Goal: Task Accomplishment & Management: Use online tool/utility

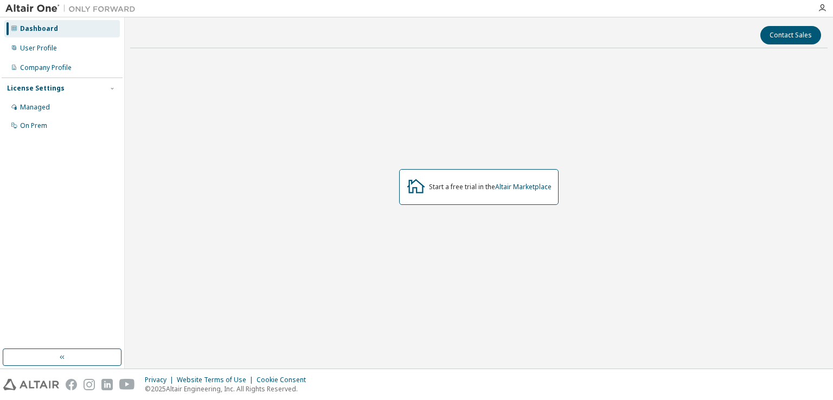
click at [818, 2] on div at bounding box center [822, 8] width 22 height 16
click at [821, 9] on icon "button" at bounding box center [822, 8] width 9 height 9
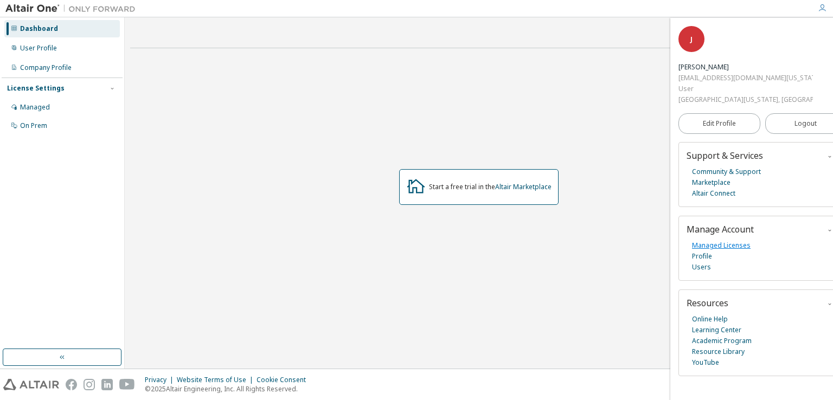
click at [730, 240] on link "Managed Licenses" at bounding box center [721, 245] width 59 height 11
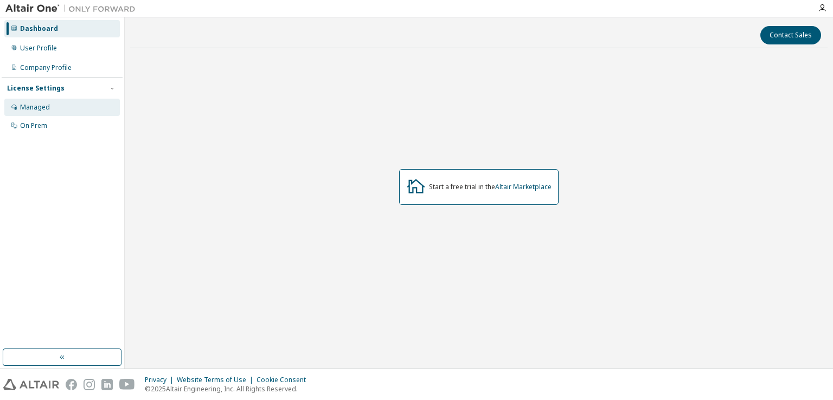
click at [85, 101] on div "Managed" at bounding box center [62, 107] width 116 height 17
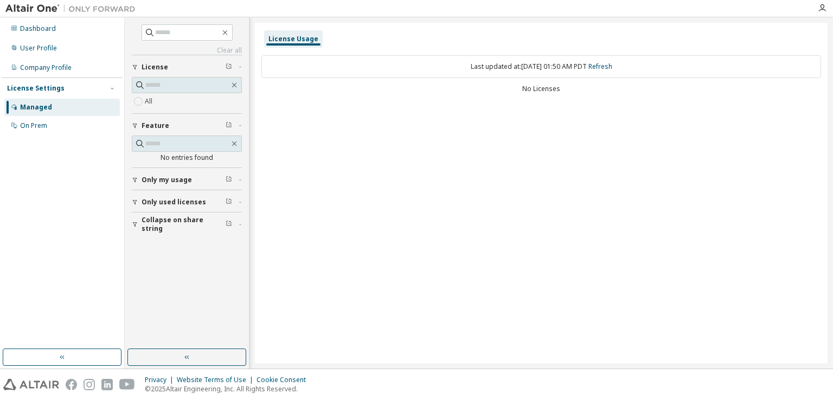
click at [196, 183] on div "Only my usage" at bounding box center [190, 180] width 97 height 9
click at [178, 227] on button "Only used licenses" at bounding box center [187, 234] width 110 height 24
click at [153, 251] on label "Yes" at bounding box center [151, 250] width 13 height 13
click at [169, 207] on button "Only used licenses" at bounding box center [187, 202] width 110 height 24
click at [151, 219] on label "Yes" at bounding box center [151, 218] width 13 height 13
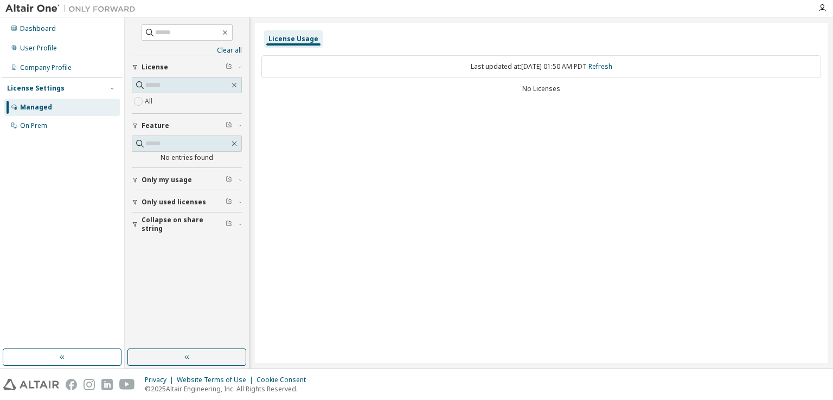
click at [174, 106] on div "All" at bounding box center [187, 101] width 110 height 13
click at [164, 105] on div "All" at bounding box center [187, 101] width 110 height 13
click at [152, 105] on label "All" at bounding box center [150, 101] width 10 height 13
click at [100, 126] on div "On Prem" at bounding box center [62, 125] width 116 height 17
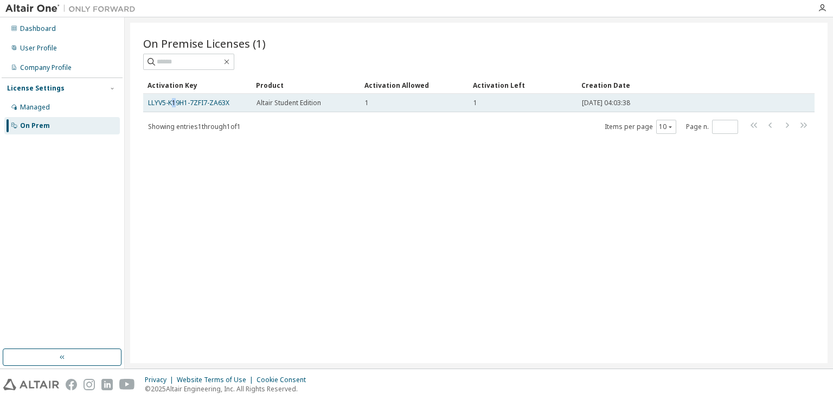
drag, startPoint x: 181, startPoint y: 104, endPoint x: 174, endPoint y: 107, distance: 7.8
click at [174, 107] on td "LLYV5-K19H1-7ZFI7-ZA63X" at bounding box center [197, 103] width 108 height 18
click at [176, 103] on link "LLYV5-K19H1-7ZFI7-ZA63X" at bounding box center [188, 102] width 81 height 9
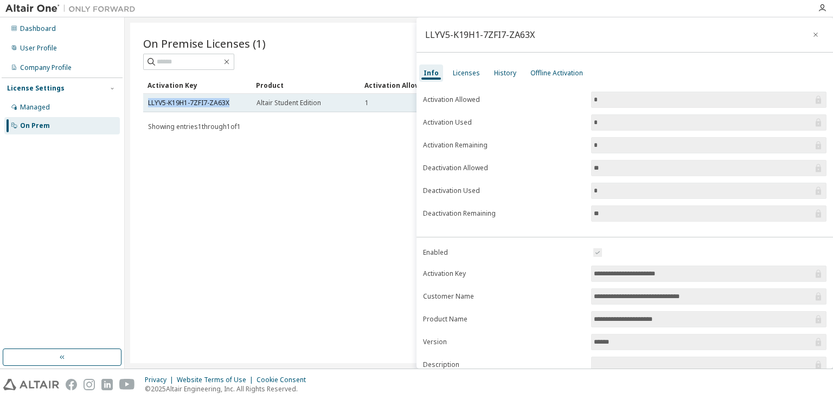
drag, startPoint x: 237, startPoint y: 105, endPoint x: 146, endPoint y: 103, distance: 90.6
click at [146, 103] on td "LLYV5-K19H1-7ZFI7-ZA63X" at bounding box center [197, 103] width 108 height 18
copy link "LLYV5-K19H1-7ZFI7-ZA63X"
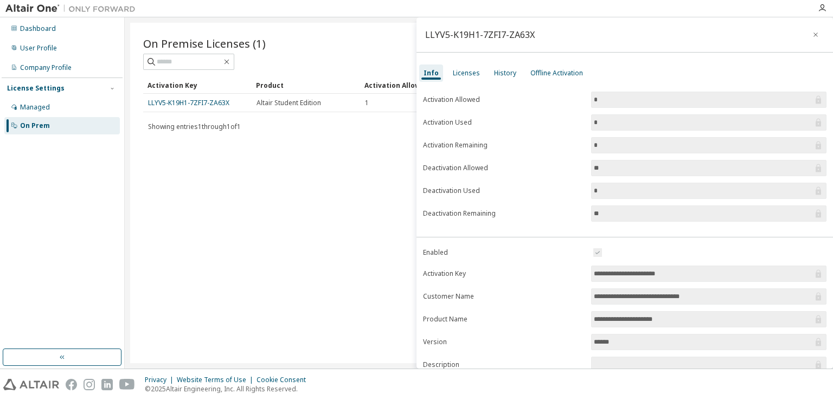
click at [391, 149] on div "On Premise Licenses (1) Clear Load Save Save As Field Operator Value Select fil…" at bounding box center [478, 193] width 697 height 341
click at [154, 104] on link "LLYV5-K19H1-7ZFI7-ZA63X" at bounding box center [188, 102] width 81 height 9
click at [474, 71] on div "Licenses" at bounding box center [466, 73] width 27 height 9
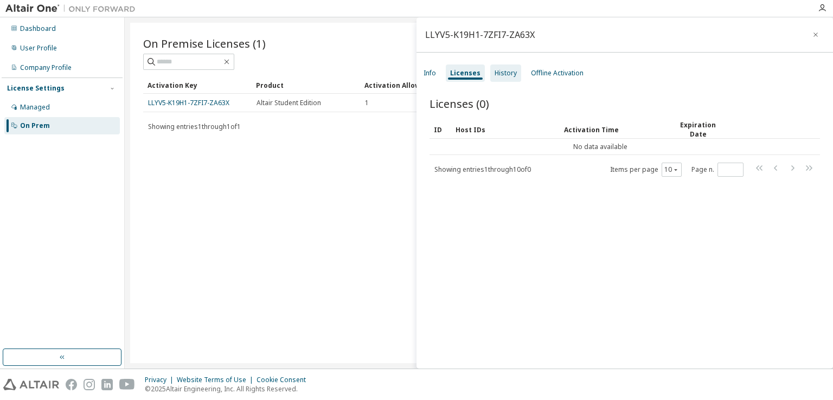
click at [514, 75] on div "History" at bounding box center [505, 73] width 31 height 17
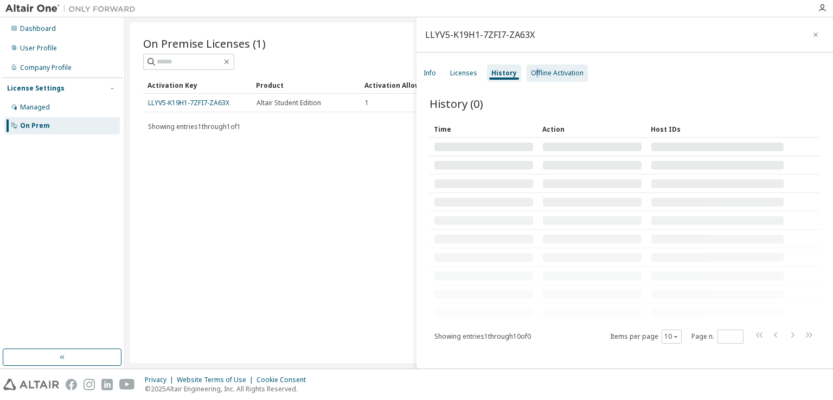
click at [534, 74] on div "Offline Activation" at bounding box center [557, 73] width 53 height 9
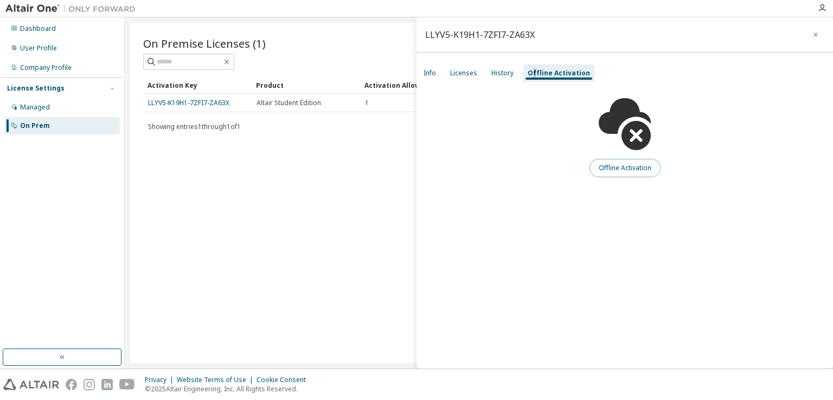
click at [616, 165] on button "Offline Activation" at bounding box center [625, 168] width 71 height 18
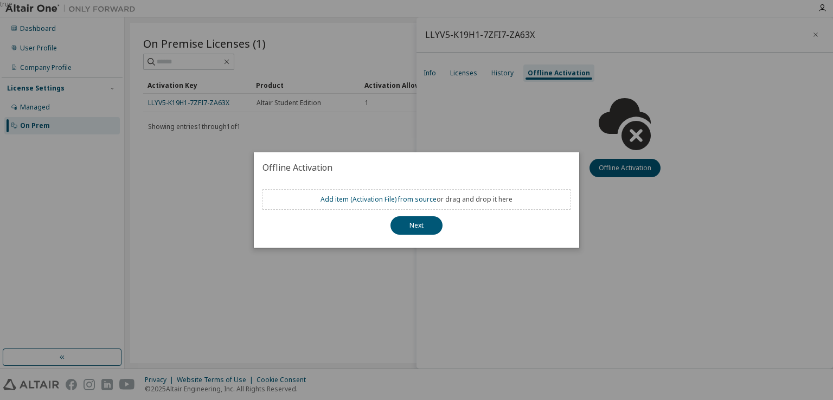
click at [410, 205] on div "Add item ( Activation File ) from source or drag and drop it here" at bounding box center [417, 199] width 308 height 21
click at [406, 200] on link "Add item ( Activation File ) from source" at bounding box center [379, 199] width 116 height 9
click at [416, 223] on button "Next" at bounding box center [417, 225] width 52 height 18
click at [422, 216] on button "Next" at bounding box center [417, 225] width 52 height 18
click at [581, 142] on div "true" at bounding box center [416, 200] width 833 height 400
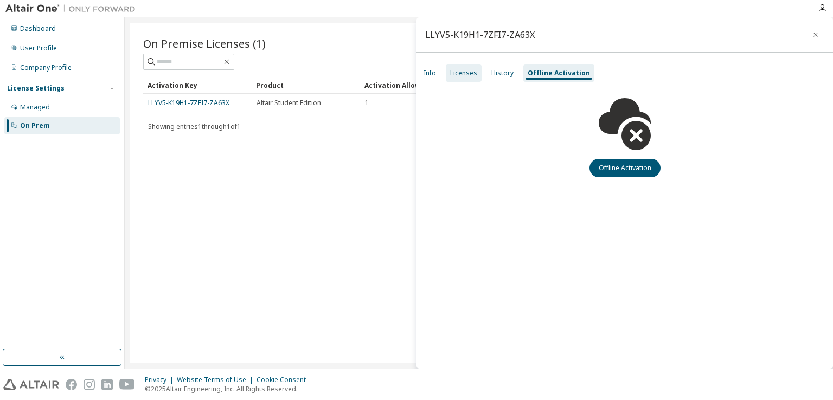
click at [446, 74] on div "Licenses" at bounding box center [464, 73] width 36 height 17
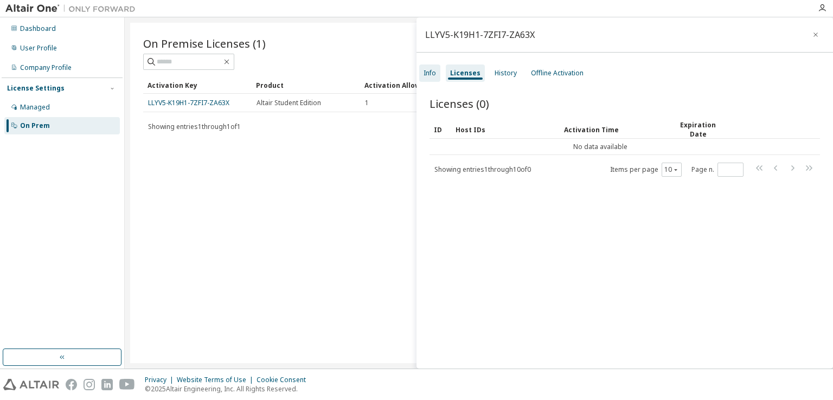
click at [432, 76] on div "Info" at bounding box center [430, 73] width 12 height 9
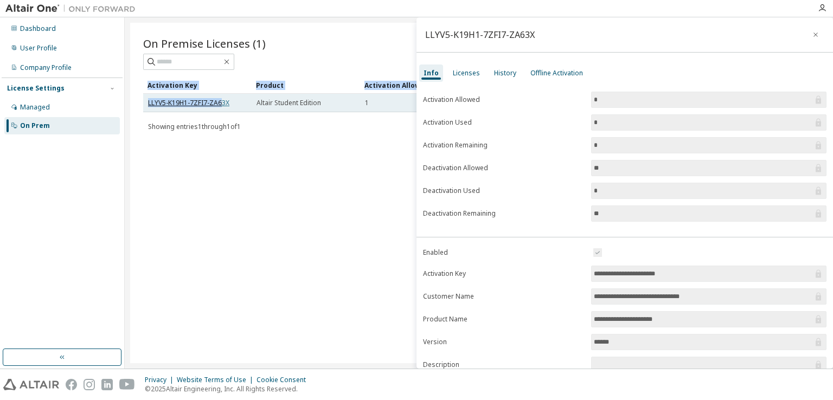
drag, startPoint x: 142, startPoint y: 101, endPoint x: 220, endPoint y: 105, distance: 77.7
click at [220, 105] on div "On Premise Licenses (1) Clear Load Save Save As Field Operator Value Select fil…" at bounding box center [478, 193] width 697 height 341
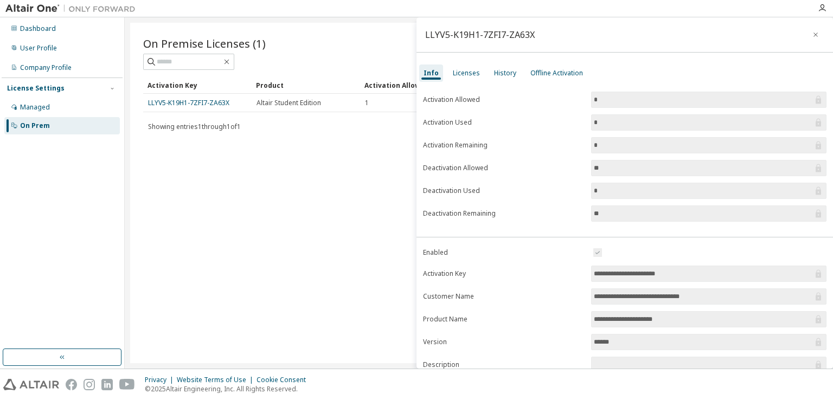
drag, startPoint x: 257, startPoint y: 158, endPoint x: 146, endPoint y: 140, distance: 111.5
click at [251, 155] on div "On Premise Licenses (1) Clear Load Save Save As Field Operator Value Select fil…" at bounding box center [478, 193] width 697 height 341
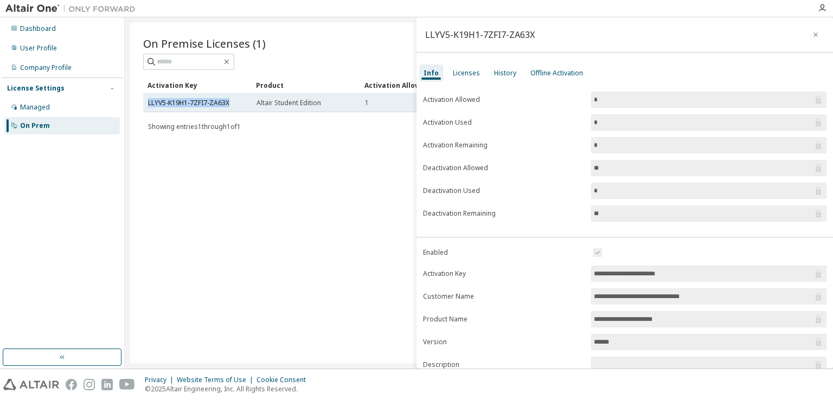
drag, startPoint x: 145, startPoint y: 105, endPoint x: 235, endPoint y: 104, distance: 90.0
click at [235, 104] on td "LLYV5-K19H1-7ZFI7-ZA63X" at bounding box center [197, 103] width 108 height 18
copy link "LLYV5-K19H1-7ZFI7-ZA63X"
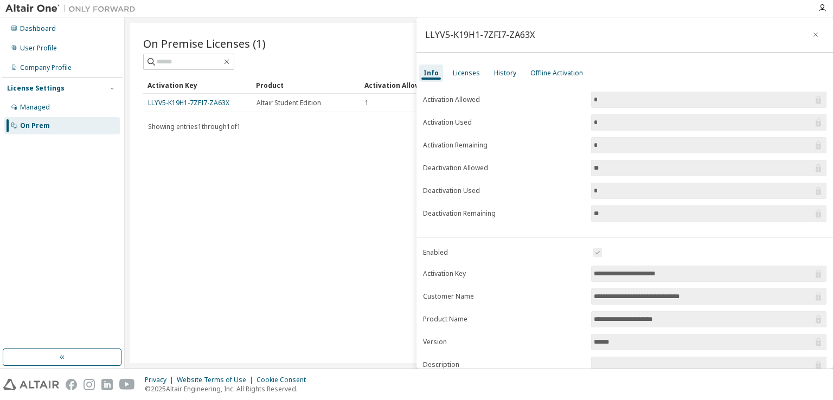
drag, startPoint x: 220, startPoint y: 159, endPoint x: 211, endPoint y: 136, distance: 25.1
click at [219, 157] on div "On Premise Licenses (1) Clear Load Save Save As Field Operator Value Select fil…" at bounding box center [478, 193] width 697 height 341
click at [204, 100] on link "LLYV5-K19H1-7ZFI7-ZA63X" at bounding box center [188, 102] width 81 height 9
drag, startPoint x: 208, startPoint y: 99, endPoint x: 183, endPoint y: 105, distance: 26.2
drag, startPoint x: 183, startPoint y: 105, endPoint x: 172, endPoint y: 110, distance: 11.7
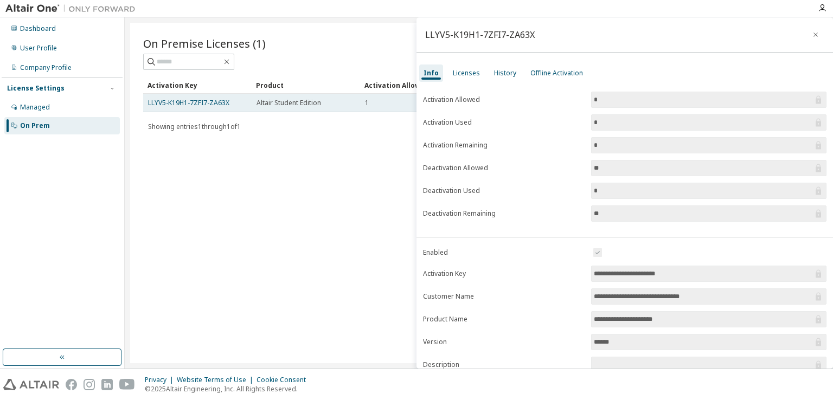
click at [172, 110] on td "LLYV5-K19H1-7ZFI7-ZA63X" at bounding box center [197, 103] width 108 height 18
click at [812, 37] on icon "button" at bounding box center [816, 34] width 8 height 9
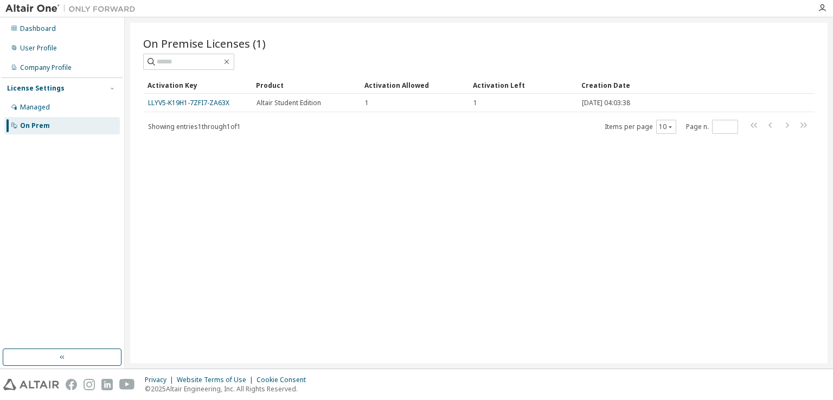
click at [15, 204] on div "Dashboard User Profile Company Profile License Settings Managed On Prem" at bounding box center [62, 183] width 121 height 329
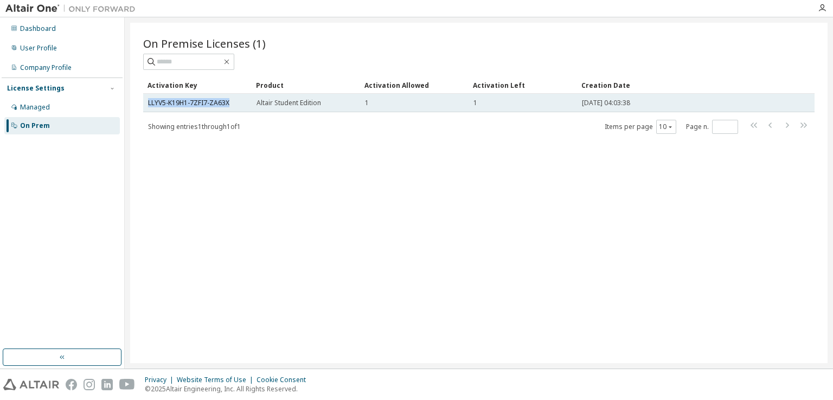
drag, startPoint x: 144, startPoint y: 101, endPoint x: 251, endPoint y: 96, distance: 106.4
click at [251, 96] on td "LLYV5-K19H1-7ZFI7-ZA63X" at bounding box center [197, 103] width 108 height 18
copy link "LLYV5-K19H1-7ZFI7-ZA63X"
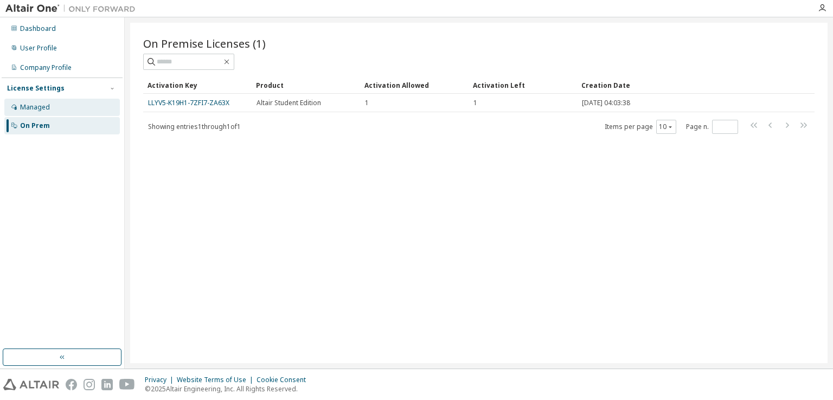
click at [82, 108] on div "Managed" at bounding box center [62, 107] width 116 height 17
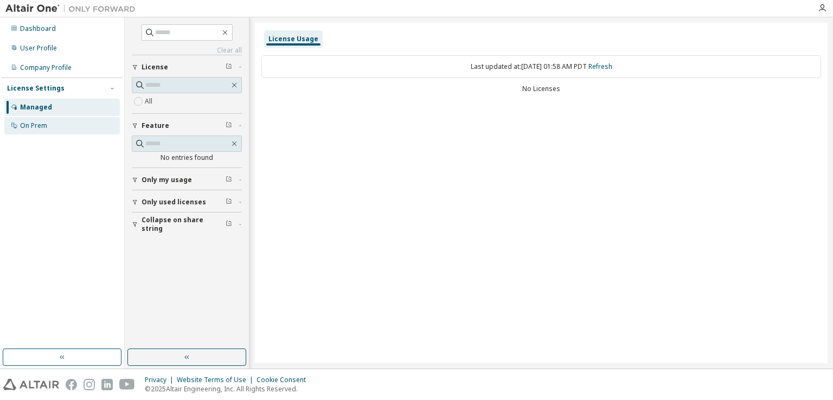
click at [76, 122] on div "On Prem" at bounding box center [62, 125] width 116 height 17
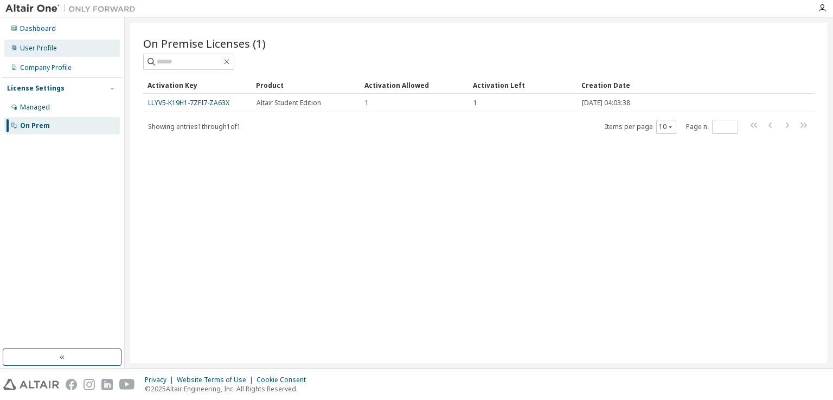
click at [63, 50] on div "User Profile" at bounding box center [62, 48] width 116 height 17
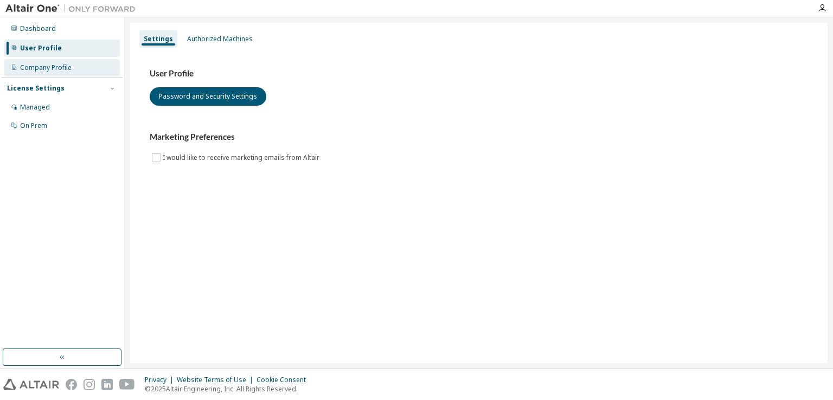
click at [72, 72] on div "Company Profile" at bounding box center [62, 67] width 116 height 17
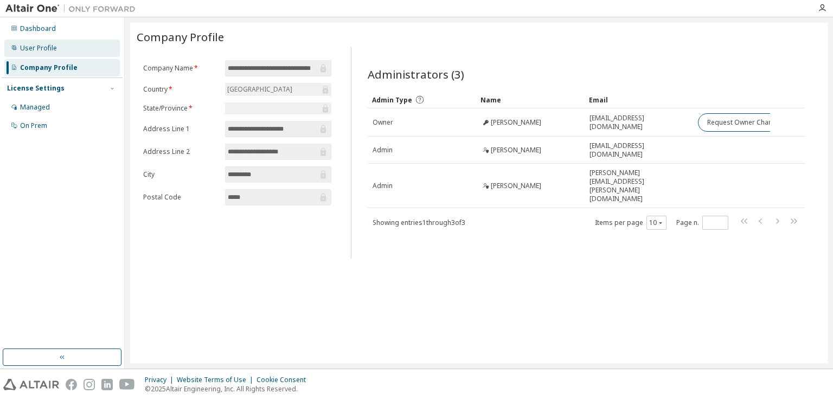
click at [71, 50] on div "User Profile" at bounding box center [62, 48] width 116 height 17
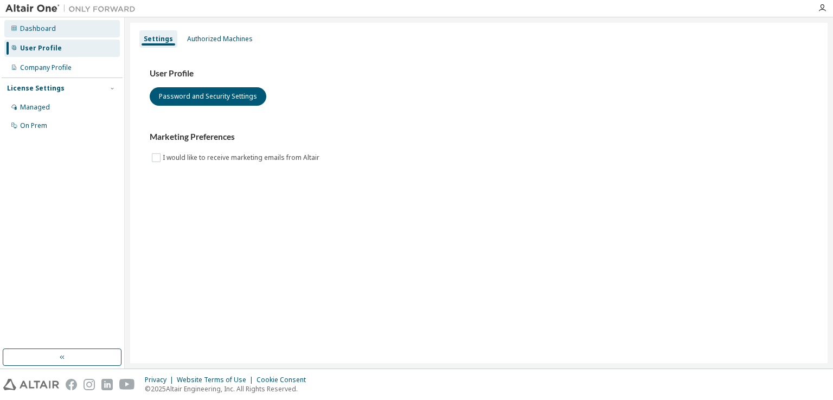
click at [76, 30] on div "Dashboard" at bounding box center [62, 28] width 116 height 17
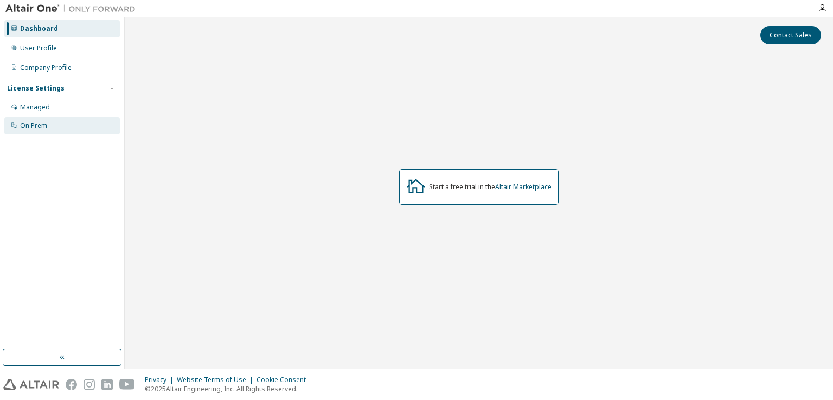
click at [69, 123] on div "On Prem" at bounding box center [62, 125] width 116 height 17
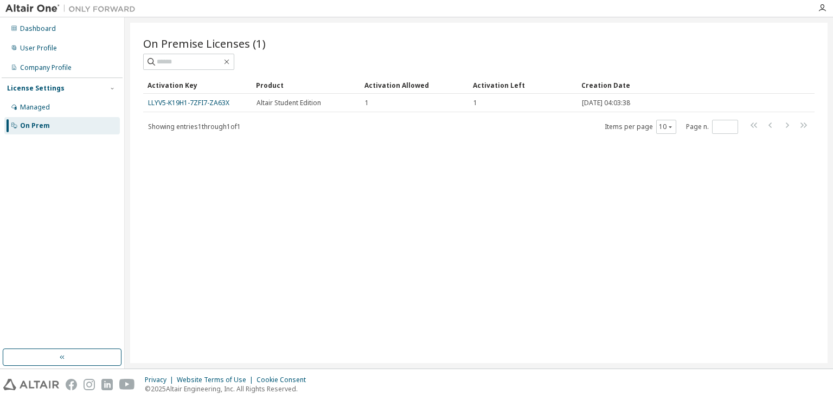
drag, startPoint x: 792, startPoint y: 42, endPoint x: 777, endPoint y: 29, distance: 20.0
click at [792, 42] on div at bounding box center [647, 43] width 336 height 4
